Goal: Information Seeking & Learning: Check status

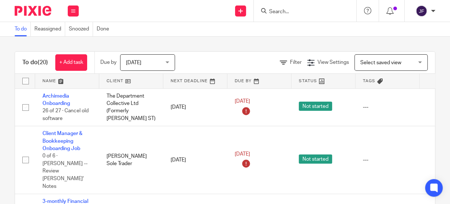
click at [284, 10] on input "Search" at bounding box center [302, 12] width 66 height 7
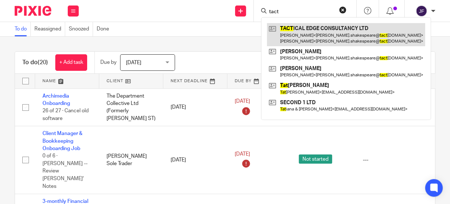
type input "tact"
click at [301, 33] on link at bounding box center [346, 34] width 158 height 23
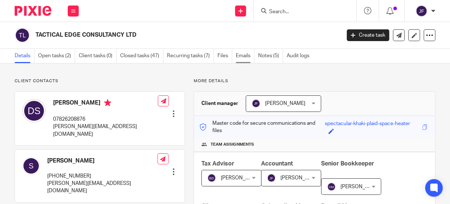
click at [252, 57] on link "Emails" at bounding box center [245, 56] width 19 height 14
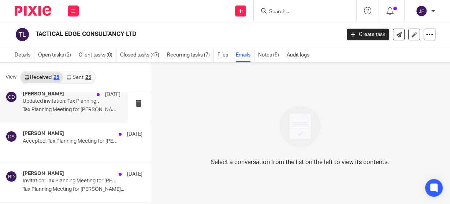
scroll to position [888, 0]
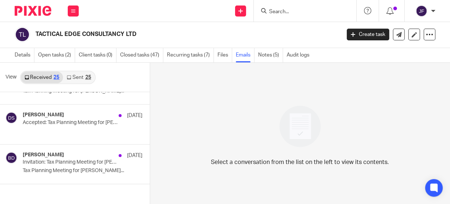
click at [81, 75] on link "Sent 25" at bounding box center [79, 77] width 32 height 12
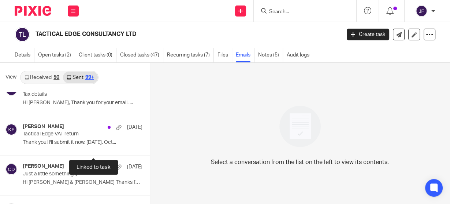
scroll to position [2909, 0]
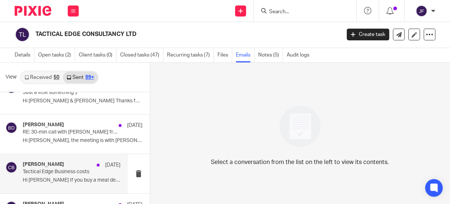
click at [82, 169] on p "Tactical Edge Business costs" at bounding box center [62, 172] width 78 height 6
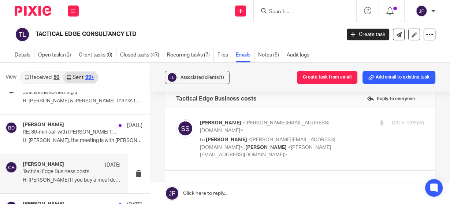
scroll to position [29, 0]
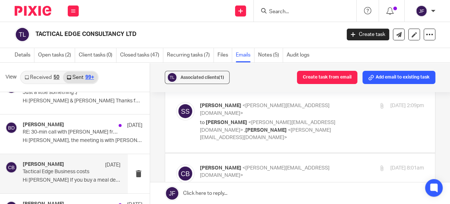
click at [273, 133] on p "to Clara Butterworth <clara@archimediaaccounts.co.uk> , Dan Shakespeare <dan.sh…" at bounding box center [274, 130] width 149 height 23
checkbox input "true"
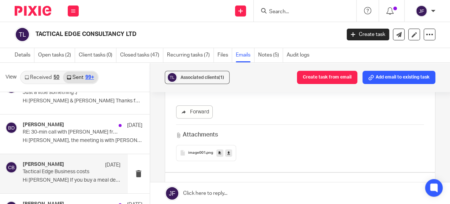
scroll to position [440, 0]
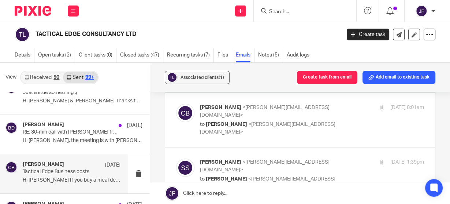
click at [266, 121] on p "to Sophie Shakespeare <sophie.shakespeare@tacticaledgeconsultancy.com>" at bounding box center [274, 128] width 149 height 15
checkbox input "true"
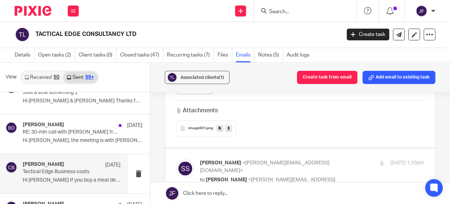
scroll to position [850, 0]
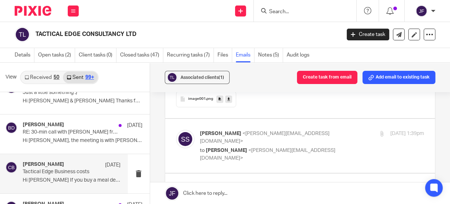
click at [280, 138] on div "Sophie Shakespeare <sophie.shakespeare@tacticaledgeconsultancy.com> to Clara Bu…" at bounding box center [274, 146] width 149 height 32
checkbox input "true"
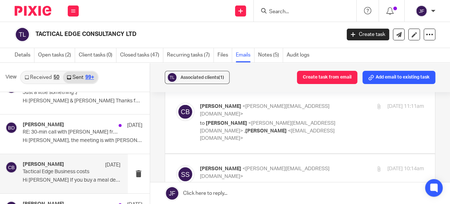
scroll to position [1612, 0]
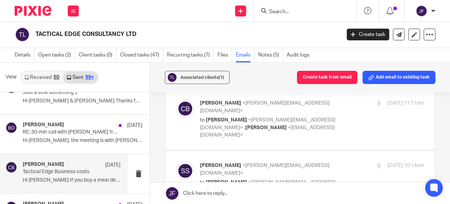
click at [284, 116] on p "to Sophie Shakespeare <sophie.shakespeare@tacticaledgeconsultancy.com> , Kirsty…" at bounding box center [274, 127] width 149 height 23
checkbox input "true"
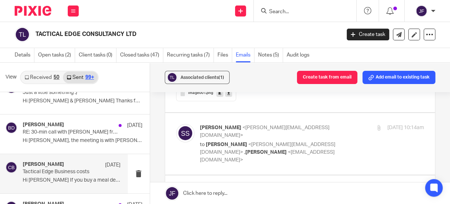
scroll to position [2022, 0]
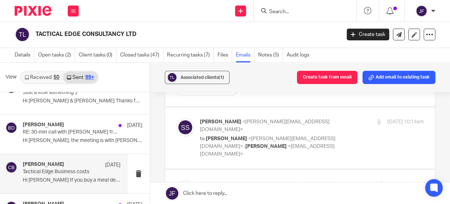
click at [281, 135] on p "to Clara Butterworth <clara@archimediaaccounts.co.uk> , Kirsty Flowerdew <kirst…" at bounding box center [274, 146] width 149 height 23
checkbox input "true"
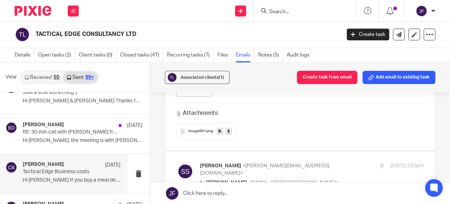
scroll to position [2638, 0]
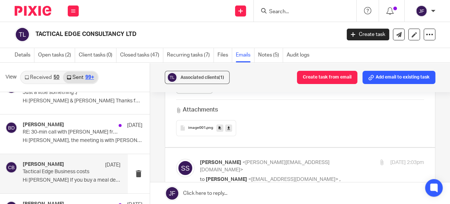
click at [379, 159] on div "Sophie Shakespeare <sophie.shakespeare@tacticaledgeconsultancy.com> to Kirsty F…" at bounding box center [312, 186] width 224 height 55
checkbox input "true"
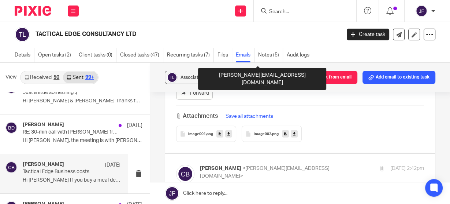
scroll to position [3693, 0]
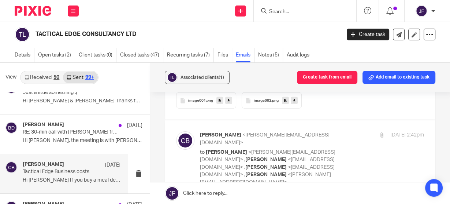
click at [288, 148] on p "to Sophie Shakespeare <sophie.shakespeare@tacticaledgeconsultancy.com> , Kirsty…" at bounding box center [274, 167] width 149 height 38
checkbox input "true"
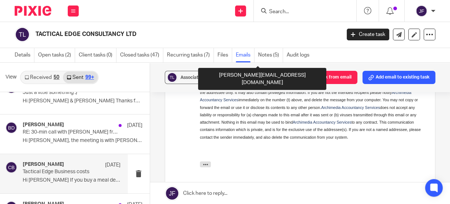
scroll to position [4317, 0]
